Goal: Information Seeking & Learning: Check status

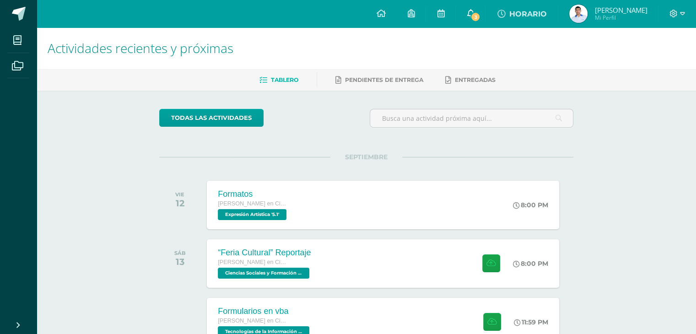
click at [474, 13] on icon at bounding box center [470, 13] width 7 height 8
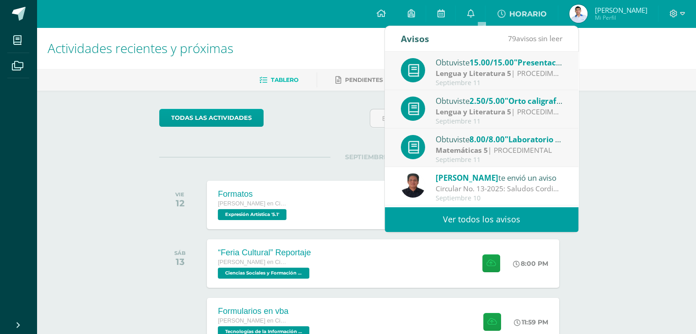
click at [486, 66] on span "15.00/15.00" at bounding box center [492, 62] width 44 height 11
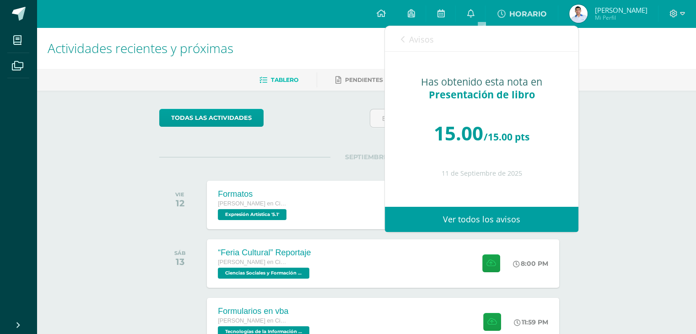
click at [403, 37] on icon at bounding box center [403, 39] width 4 height 7
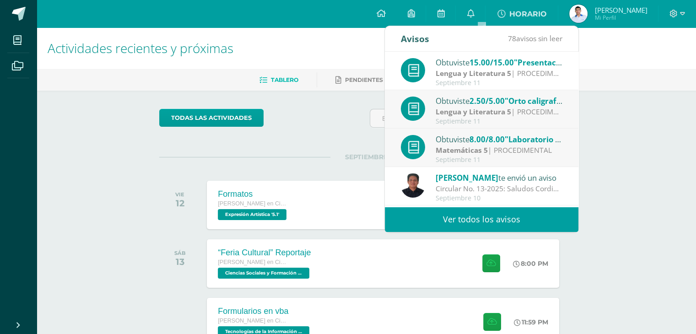
click at [461, 107] on strong "Lengua y Literatura 5" at bounding box center [474, 112] width 76 height 10
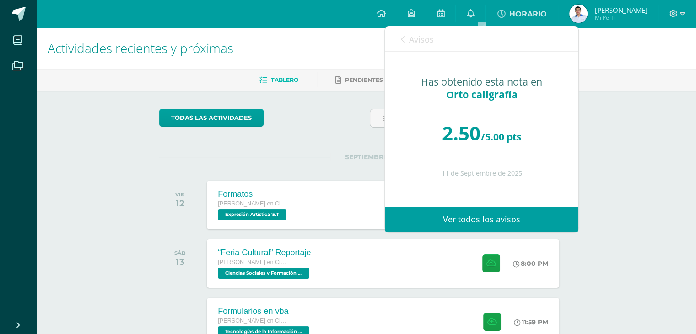
click at [400, 35] on div "Avisos 77 avisos sin leer Avisos" at bounding box center [482, 39] width 194 height 26
click at [403, 39] on icon at bounding box center [403, 39] width 4 height 7
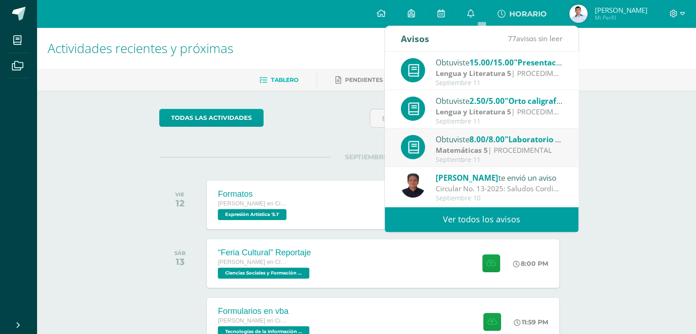
click at [472, 149] on strong "Matemáticas 5" at bounding box center [462, 150] width 52 height 10
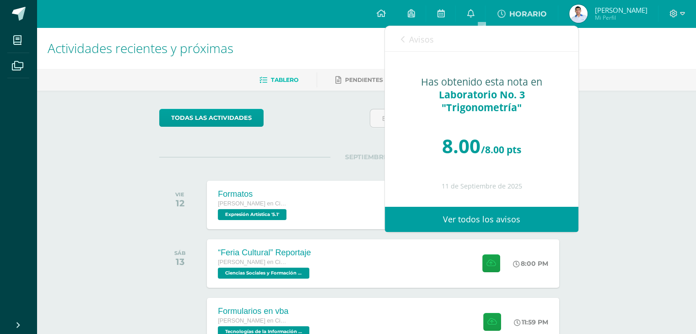
click at [403, 39] on icon at bounding box center [403, 39] width 4 height 7
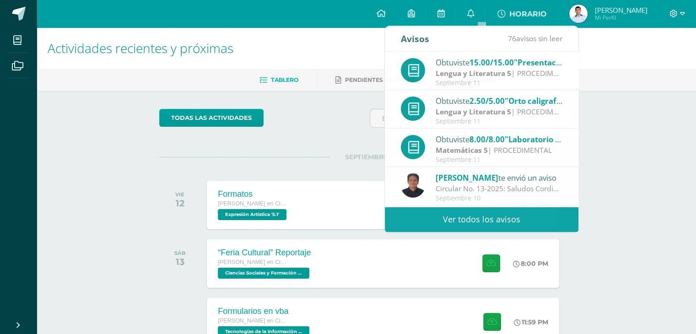
click at [603, 140] on div "Actividades recientes y próximas Tablero Pendientes de entrega Entregadas todas…" at bounding box center [366, 303] width 659 height 552
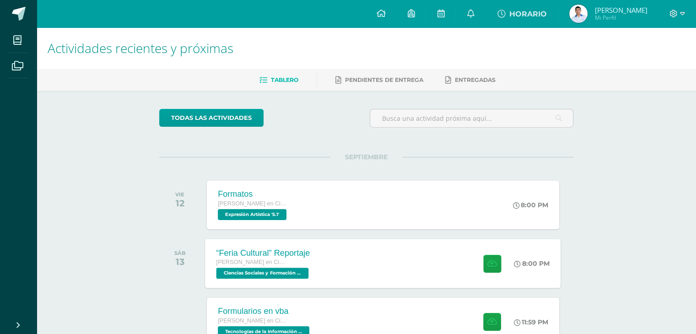
click at [248, 270] on span "Ciencias Sociales y Formación Ciudadana 5 '5.1'" at bounding box center [262, 273] width 92 height 11
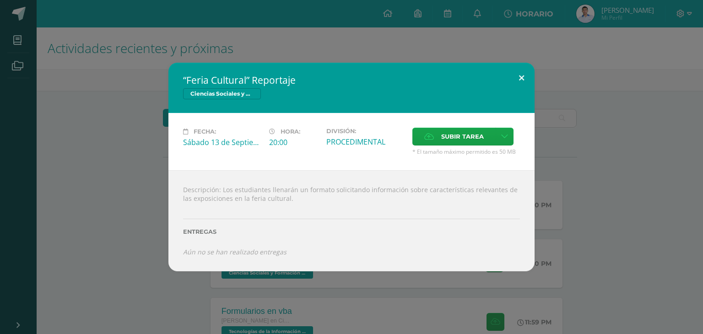
click at [519, 76] on button at bounding box center [521, 78] width 26 height 31
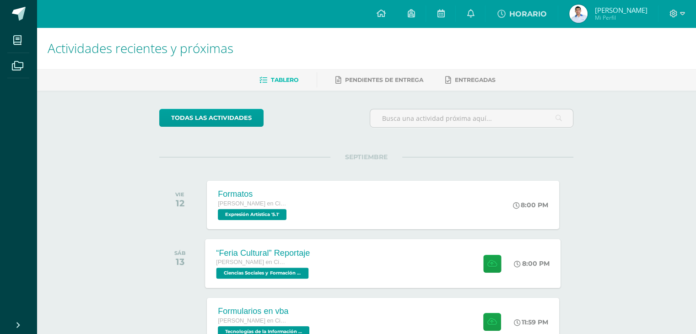
click at [226, 271] on span "Ciencias Sociales y Formación Ciudadana 5 '5.1'" at bounding box center [262, 273] width 92 height 11
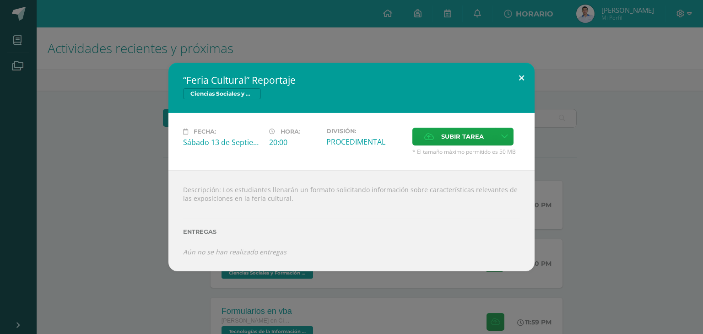
click at [518, 78] on button at bounding box center [521, 78] width 26 height 31
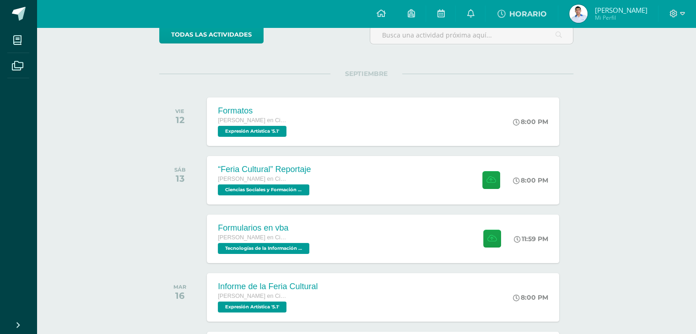
scroll to position [86, 0]
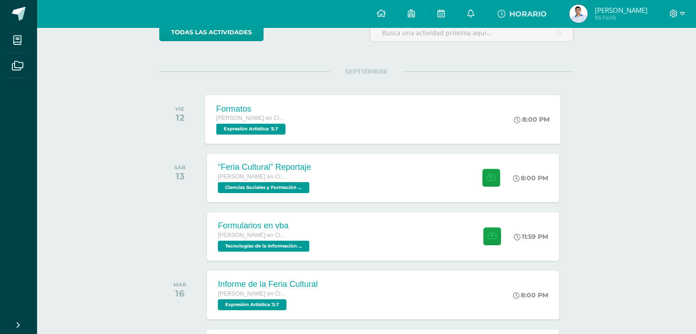
click at [255, 126] on span "Expresión Artística '5.1'" at bounding box center [251, 129] width 70 height 11
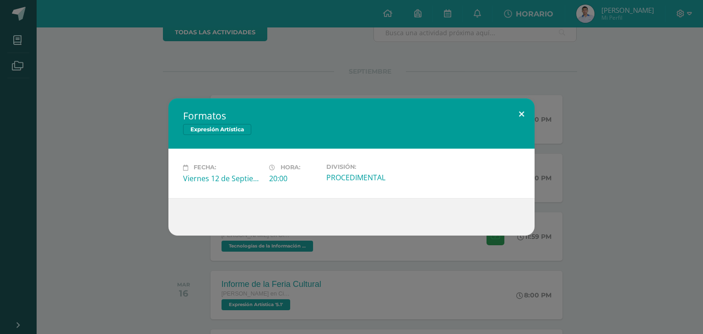
click at [520, 114] on button at bounding box center [521, 113] width 26 height 31
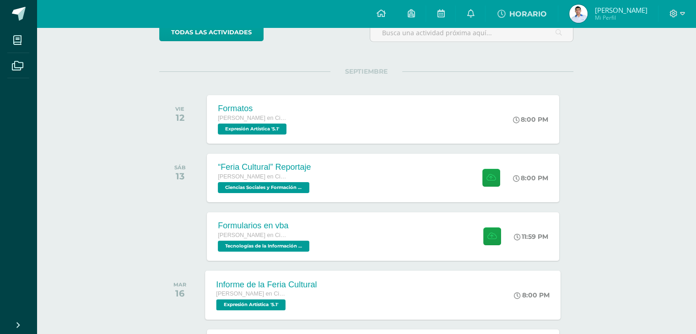
click at [245, 304] on span "Expresión Artística '5.1'" at bounding box center [251, 304] width 70 height 11
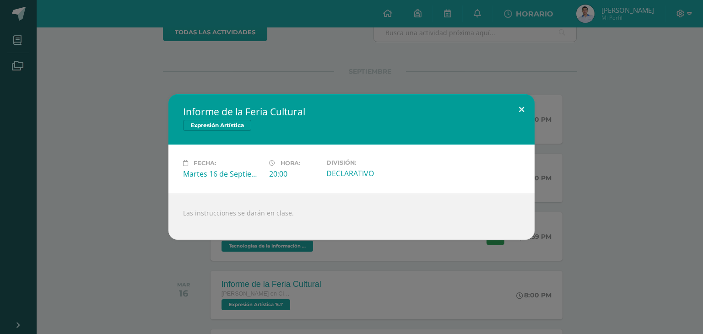
click at [520, 108] on button at bounding box center [521, 109] width 26 height 31
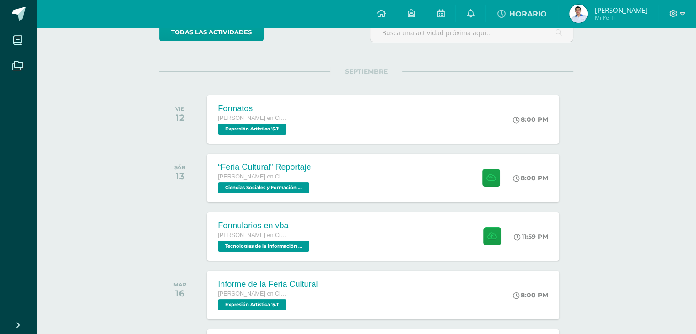
scroll to position [179, 0]
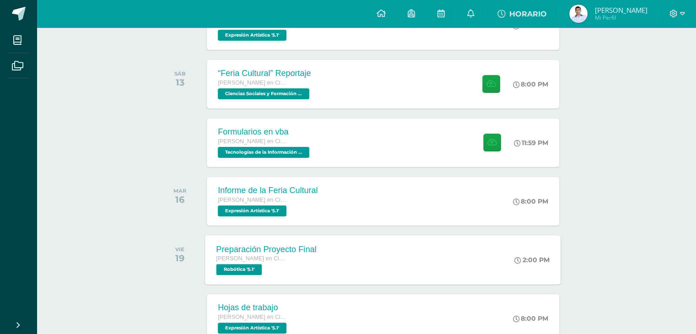
click at [238, 266] on span "Robótica '5.1'" at bounding box center [239, 269] width 46 height 11
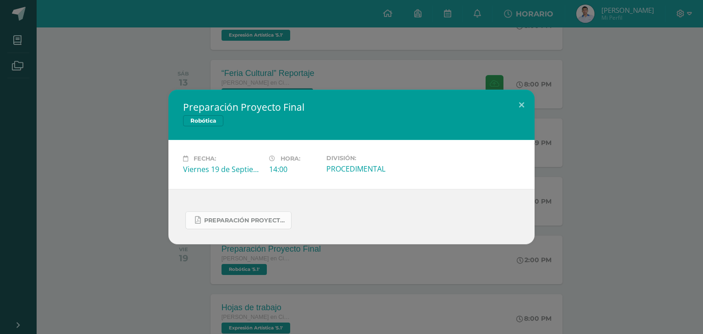
click at [247, 220] on span "PREPARACIÓN PROYECTO FINAL.pdf" at bounding box center [245, 220] width 82 height 7
click at [523, 103] on button at bounding box center [521, 105] width 26 height 31
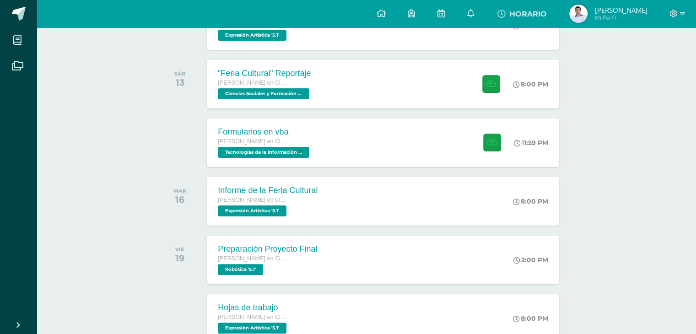
drag, startPoint x: 575, startPoint y: 26, endPoint x: 591, endPoint y: 22, distance: 16.9
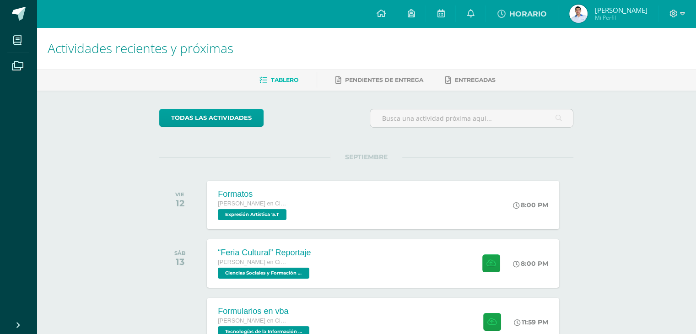
scroll to position [0, 0]
click at [561, 218] on div "VIE 12 Formatos [PERSON_NAME] en Ciencias y Letras Expresión Artística '5.1' 8:…" at bounding box center [366, 204] width 414 height 51
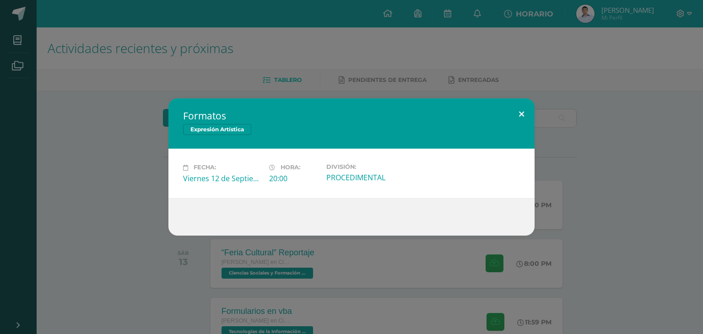
click at [524, 113] on button at bounding box center [521, 113] width 26 height 31
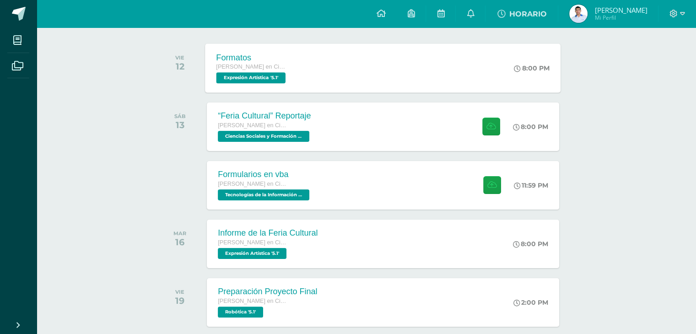
scroll to position [137, 0]
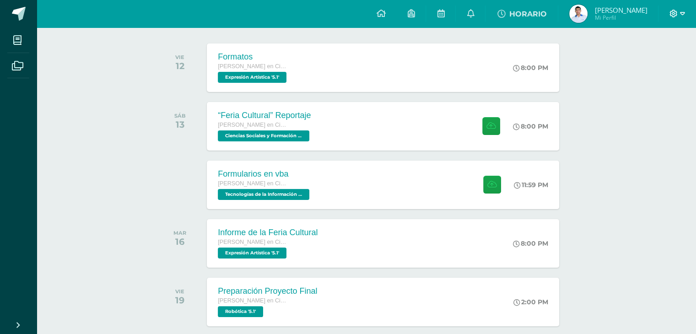
click at [671, 12] on icon at bounding box center [673, 14] width 8 height 8
click at [643, 64] on span "Cerrar sesión" at bounding box center [652, 62] width 41 height 9
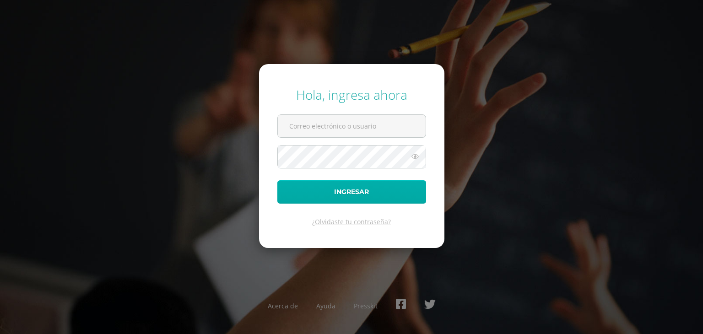
type input "jsalazar@decorazul.com"
click at [351, 190] on button "Ingresar" at bounding box center [351, 191] width 149 height 23
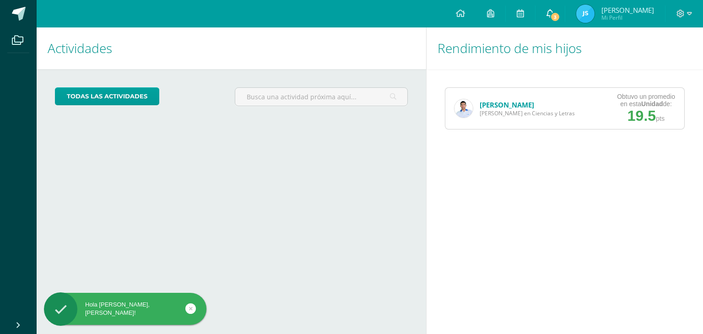
click at [554, 9] on span at bounding box center [549, 14] width 7 height 10
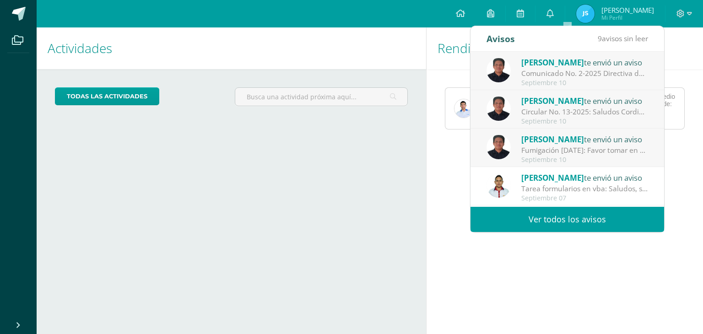
click at [571, 67] on div "Manuel Agustín te envió un aviso" at bounding box center [584, 62] width 127 height 12
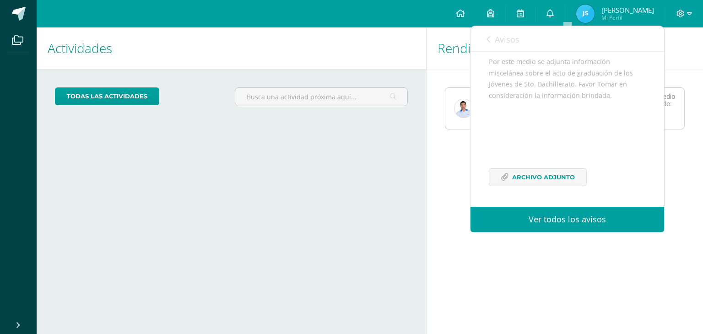
scroll to position [122, 0]
click at [538, 175] on span "Archivo Adjunto" at bounding box center [543, 177] width 63 height 17
click at [486, 39] on icon at bounding box center [488, 39] width 4 height 7
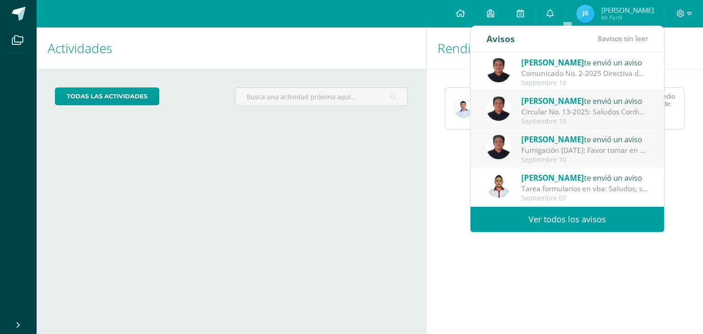
click at [539, 108] on div "Circular No. 13-2025: Saludos Cordiales, por este medio se hace notificación el…" at bounding box center [584, 112] width 127 height 11
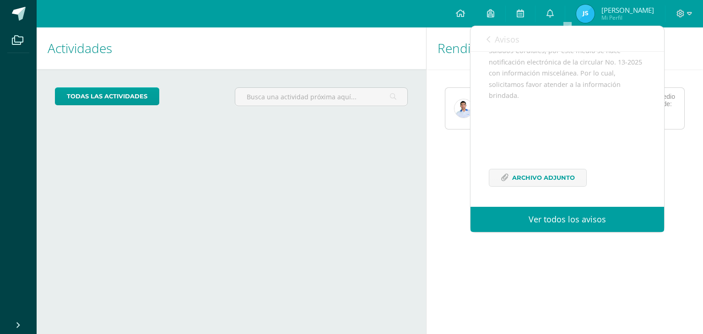
scroll to position [111, 0]
click at [541, 177] on span "Archivo Adjunto" at bounding box center [543, 177] width 63 height 17
click at [488, 38] on icon at bounding box center [488, 39] width 4 height 7
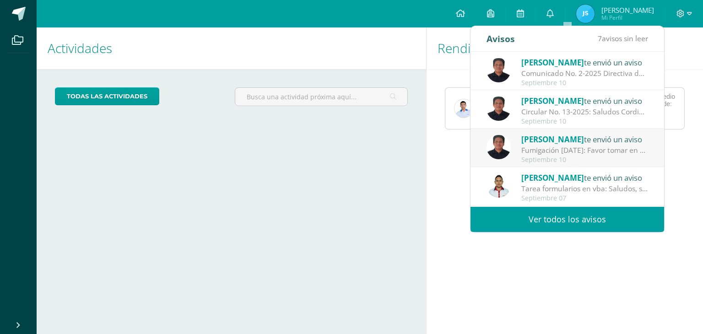
click at [545, 143] on span "[PERSON_NAME]" at bounding box center [552, 139] width 63 height 11
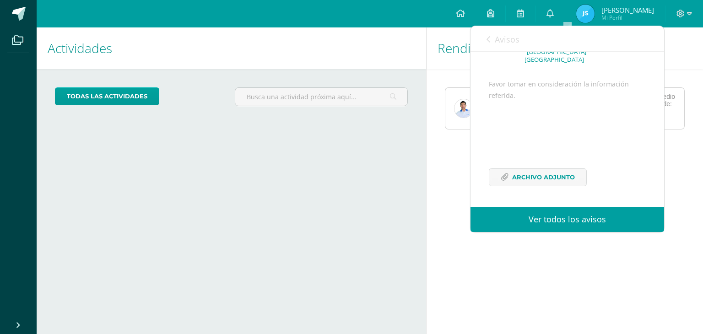
click at [489, 38] on icon at bounding box center [488, 39] width 4 height 7
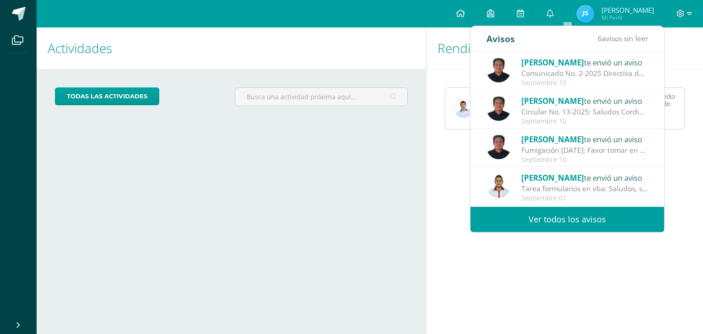
click at [565, 263] on div "Rendimiento de mis hijos Carlos Salazar Quinto Bachillerato en Ciencias y Letra…" at bounding box center [566, 180] width 281 height 307
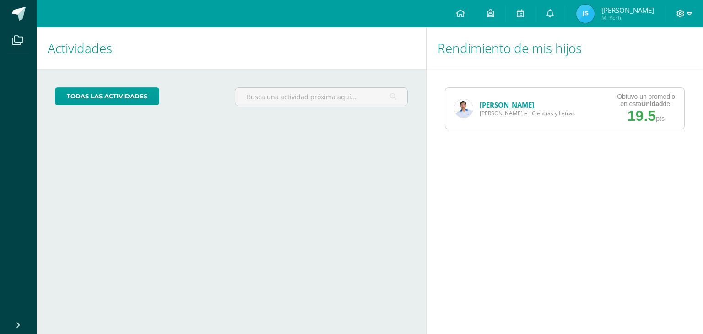
click at [680, 15] on icon at bounding box center [681, 14] width 8 height 8
click at [647, 62] on span "Cerrar sesión" at bounding box center [660, 62] width 41 height 9
